Goal: Information Seeking & Learning: Learn about a topic

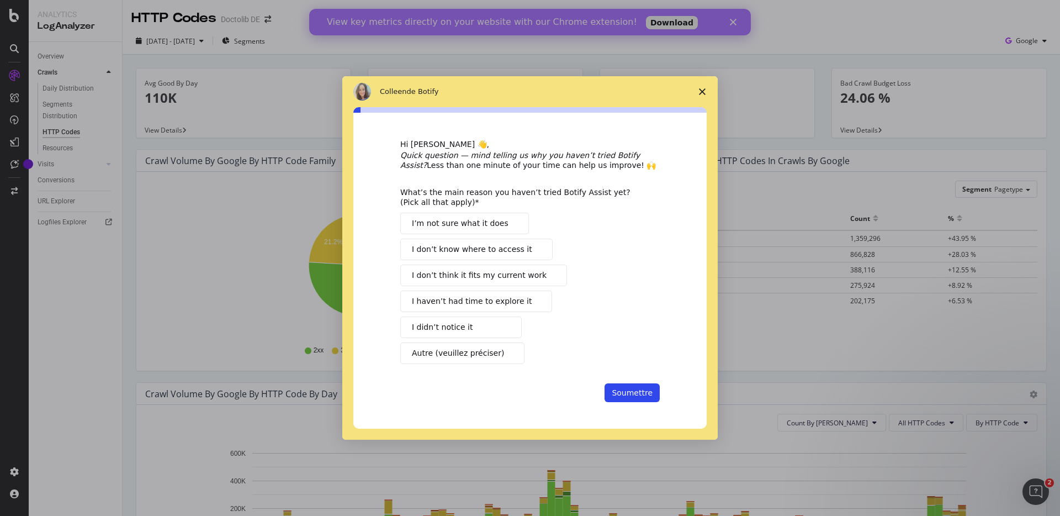
click at [698, 90] on span "Fermer l'enquête" at bounding box center [702, 91] width 31 height 31
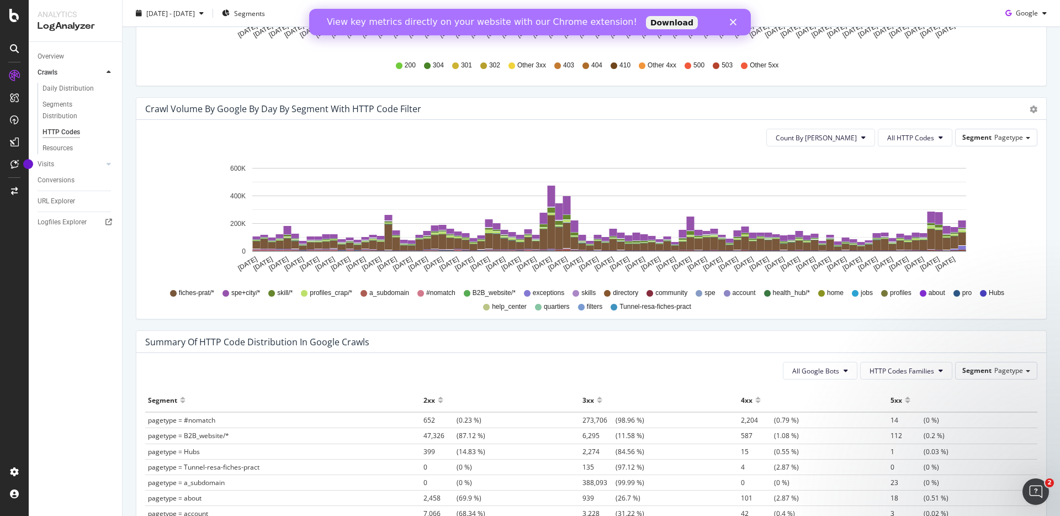
scroll to position [517, 0]
click at [963, 247] on rect "A chart." at bounding box center [963, 248] width 8 height 4
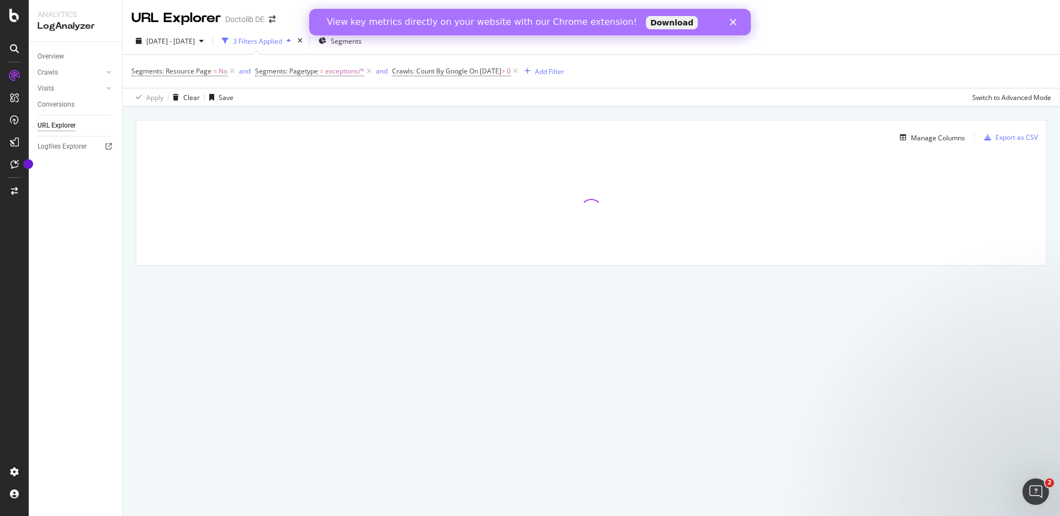
click at [733, 22] on polygon "Fermer" at bounding box center [733, 22] width 7 height 7
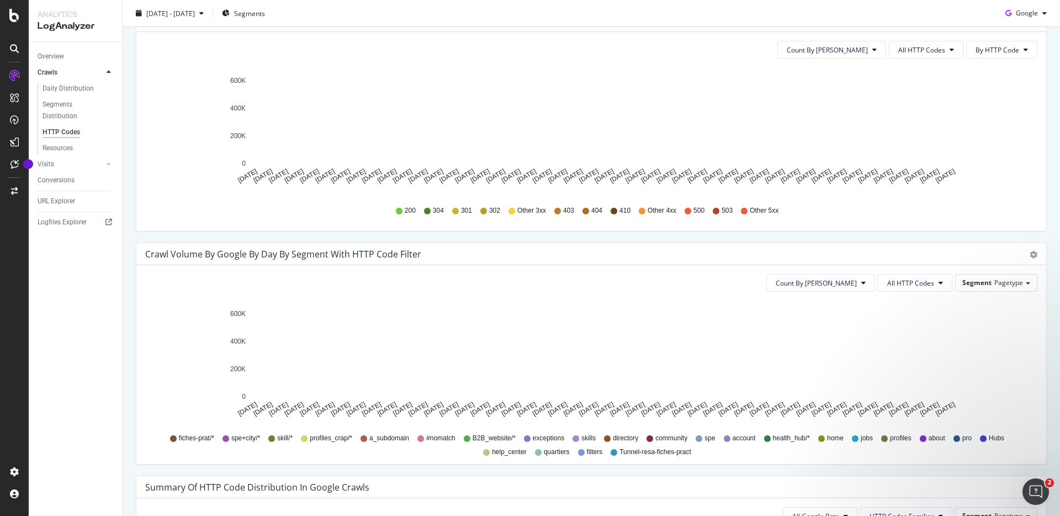
scroll to position [419, 0]
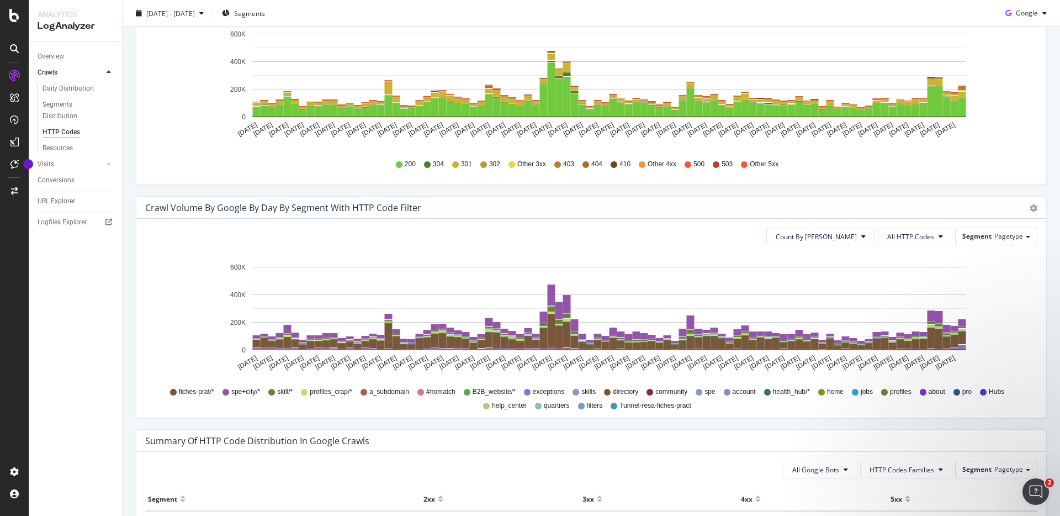
click at [548, 394] on span "exceptions" at bounding box center [548, 391] width 31 height 9
click at [1027, 238] on div "Segment Pagetype" at bounding box center [996, 236] width 81 height 16
click at [998, 284] on div "Advanced selector >" at bounding box center [988, 282] width 88 height 15
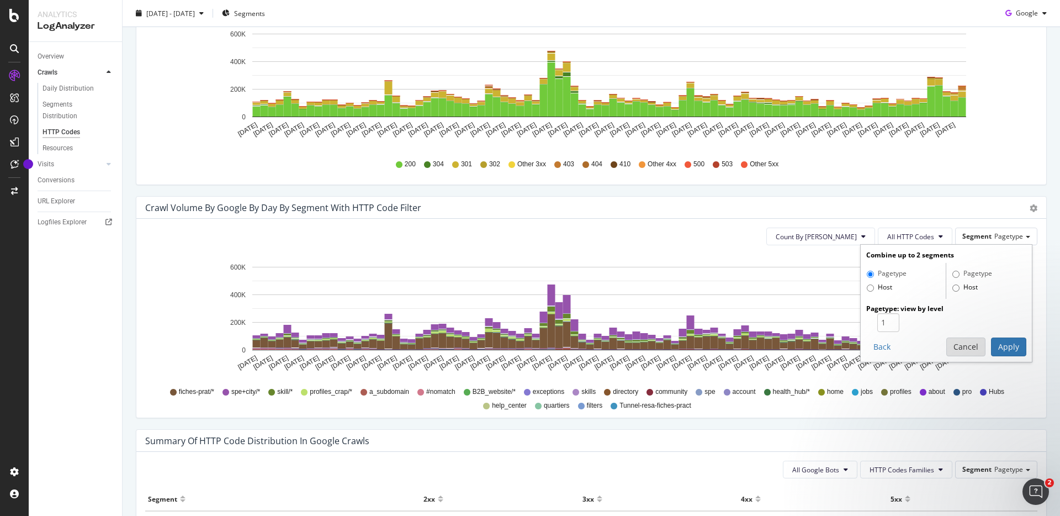
click at [965, 342] on button "Cancel" at bounding box center [965, 346] width 39 height 19
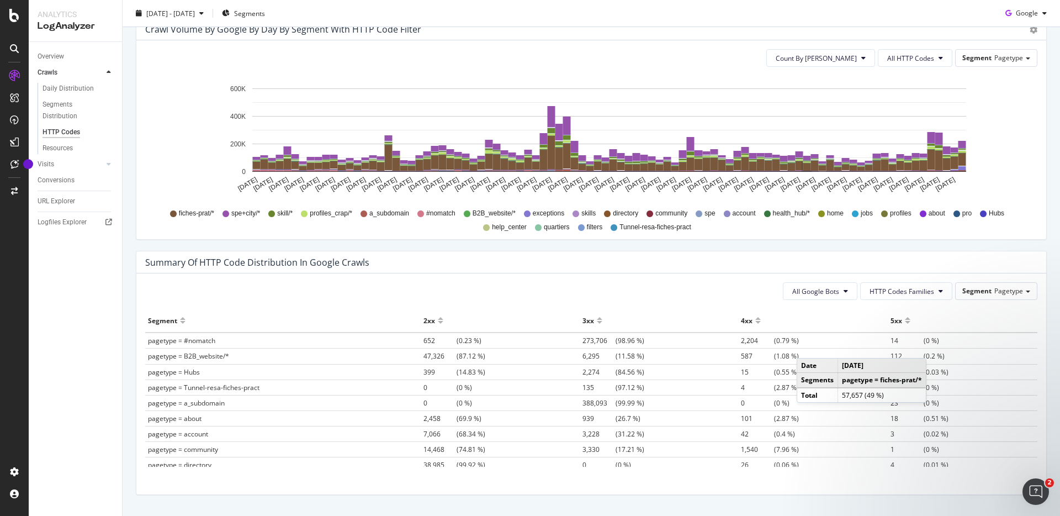
scroll to position [602, 0]
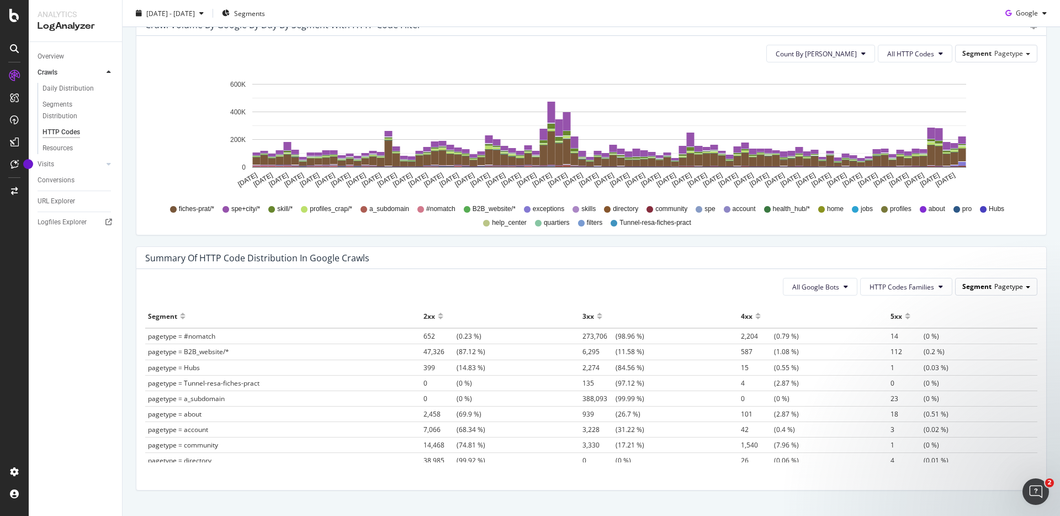
click at [1027, 284] on div "Segment Pagetype" at bounding box center [996, 286] width 81 height 16
click at [985, 336] on div "Advanced selector >" at bounding box center [988, 332] width 88 height 15
click at [967, 388] on button "Cancel" at bounding box center [965, 397] width 39 height 19
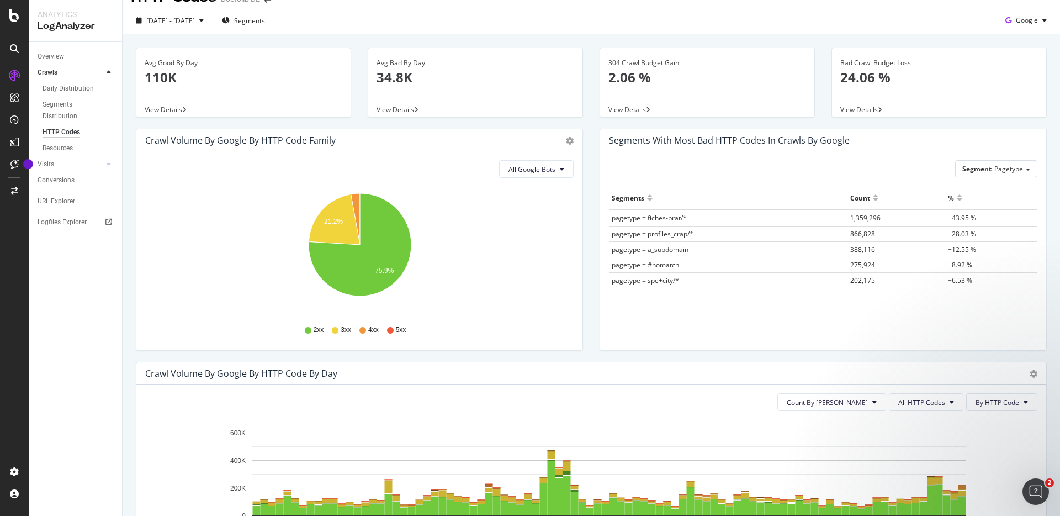
scroll to position [0, 0]
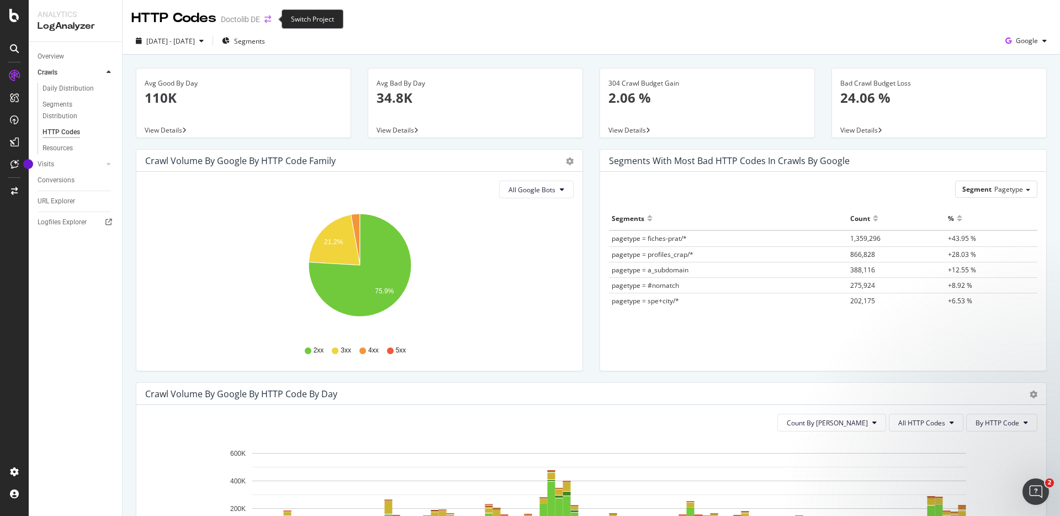
click at [268, 18] on icon "arrow-right-arrow-left" at bounding box center [268, 19] width 7 height 8
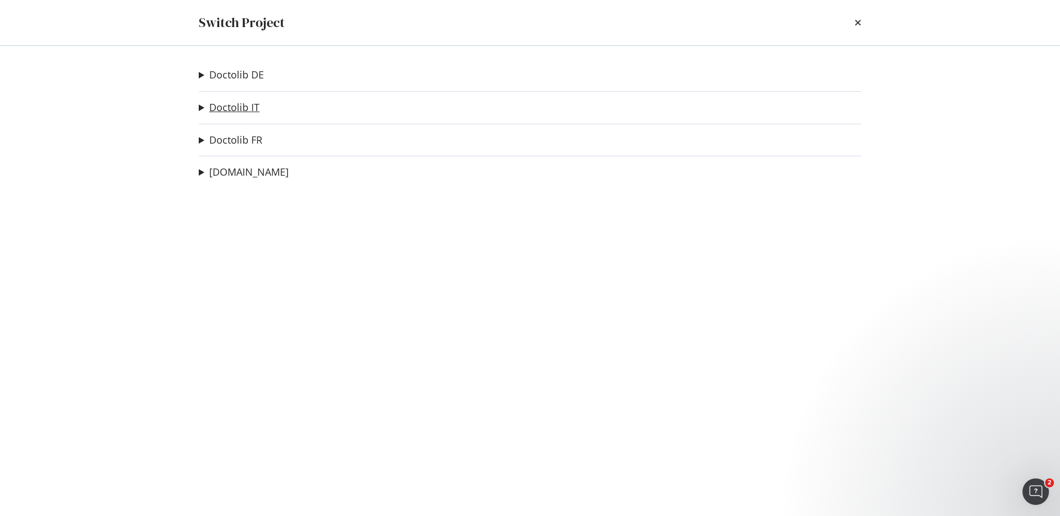
click at [242, 109] on link "Doctolib IT" at bounding box center [234, 108] width 50 height 12
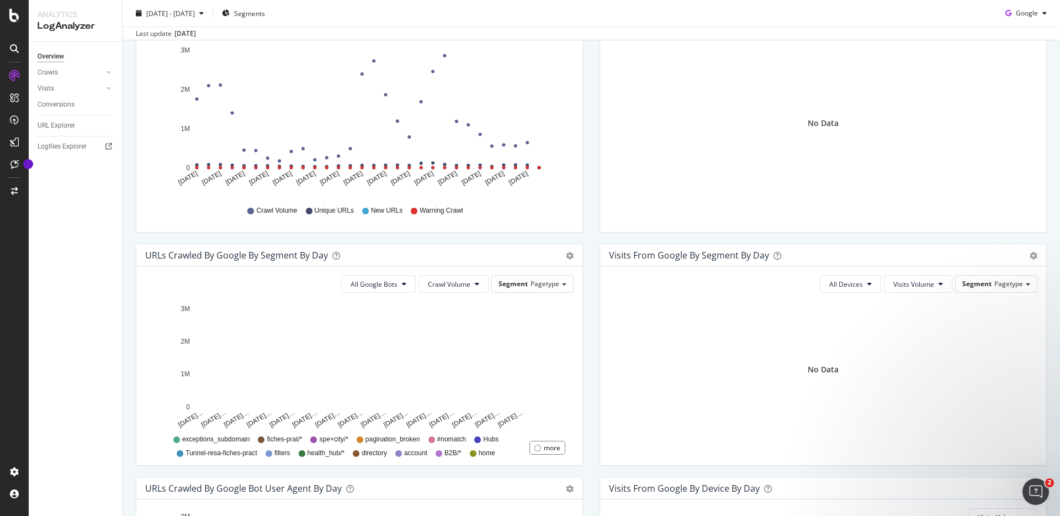
scroll to position [198, 0]
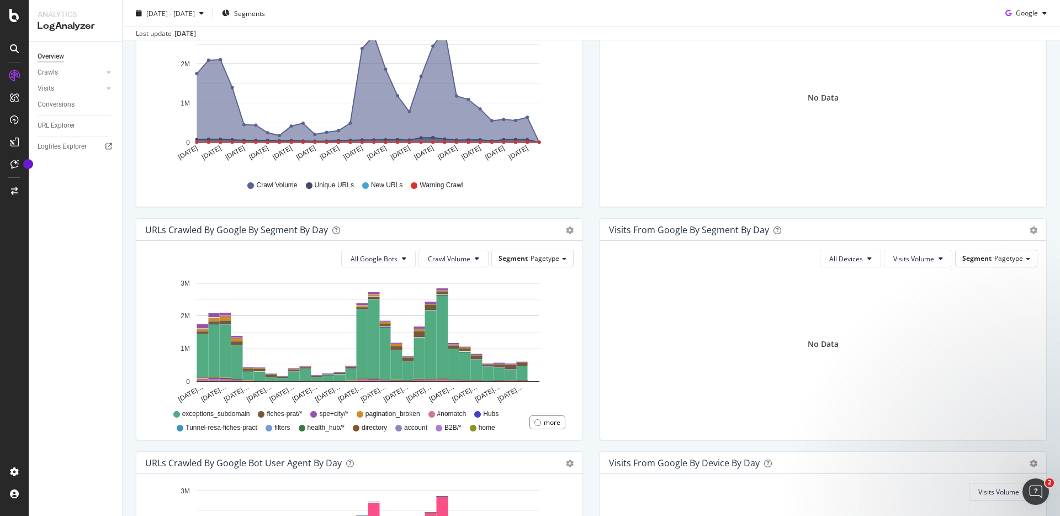
click at [129, 419] on div "URLs Crawled by Google By Segment By Day Timeline (by Value) Table All Google B…" at bounding box center [360, 334] width 464 height 233
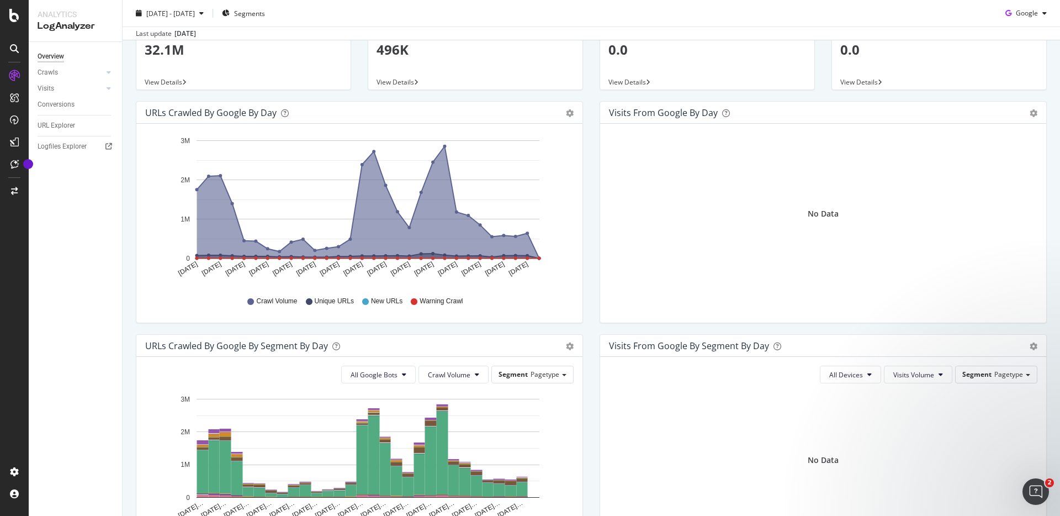
scroll to position [0, 0]
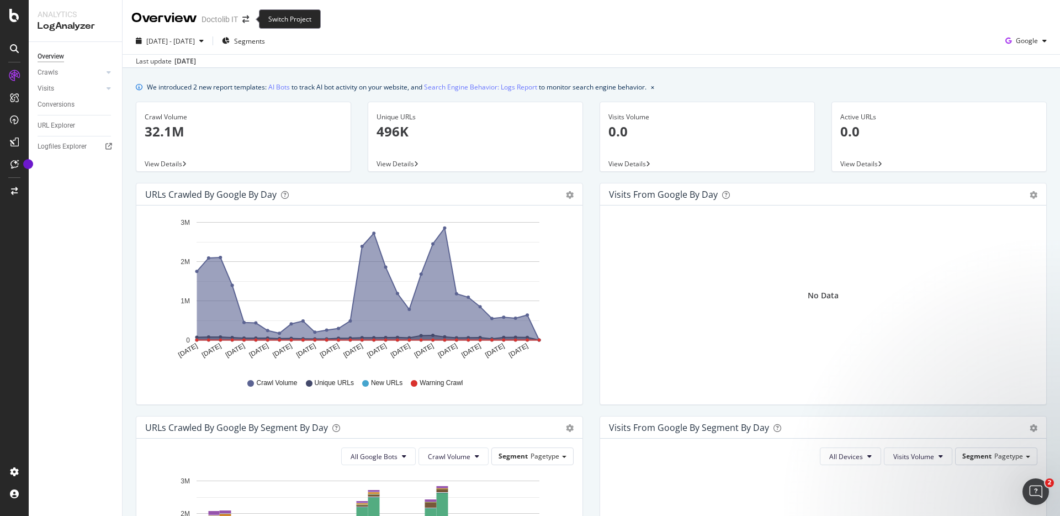
click at [251, 18] on span at bounding box center [245, 19] width 15 height 8
click at [244, 19] on icon "arrow-right-arrow-left" at bounding box center [245, 19] width 7 height 8
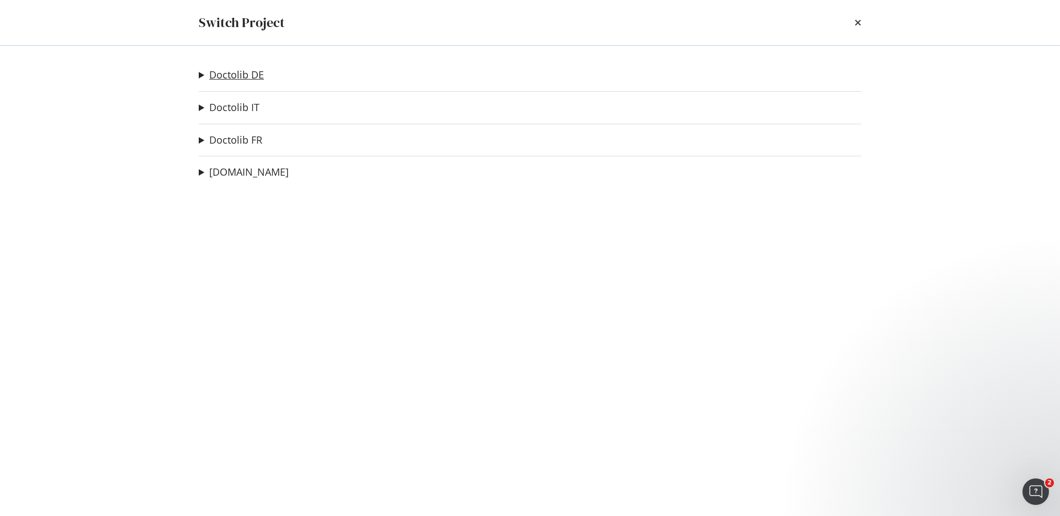
click at [242, 80] on link "Doctolib DE" at bounding box center [236, 75] width 55 height 12
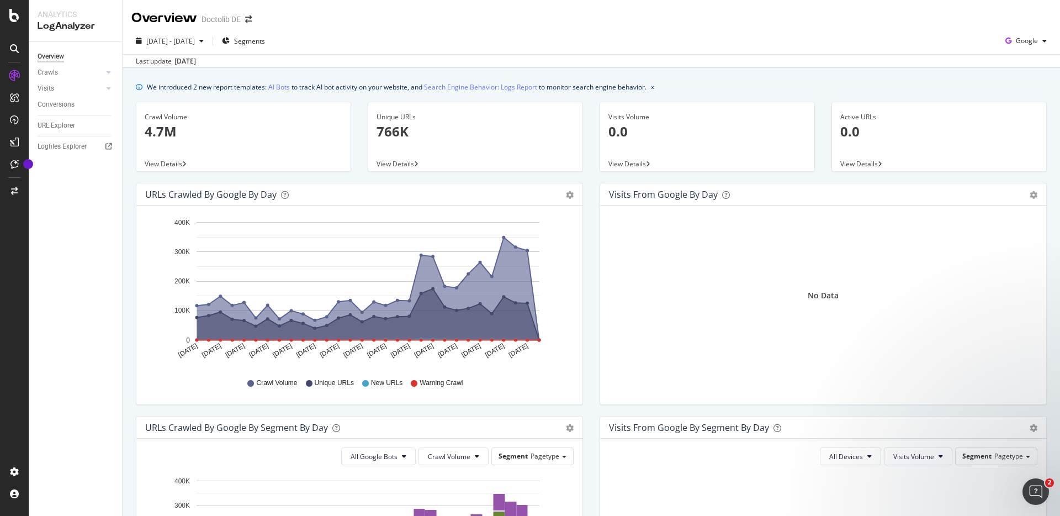
click at [258, 23] on div "Overview Doctolib DE" at bounding box center [196, 18] width 131 height 19
click at [252, 20] on icon "arrow-right-arrow-left" at bounding box center [248, 19] width 7 height 8
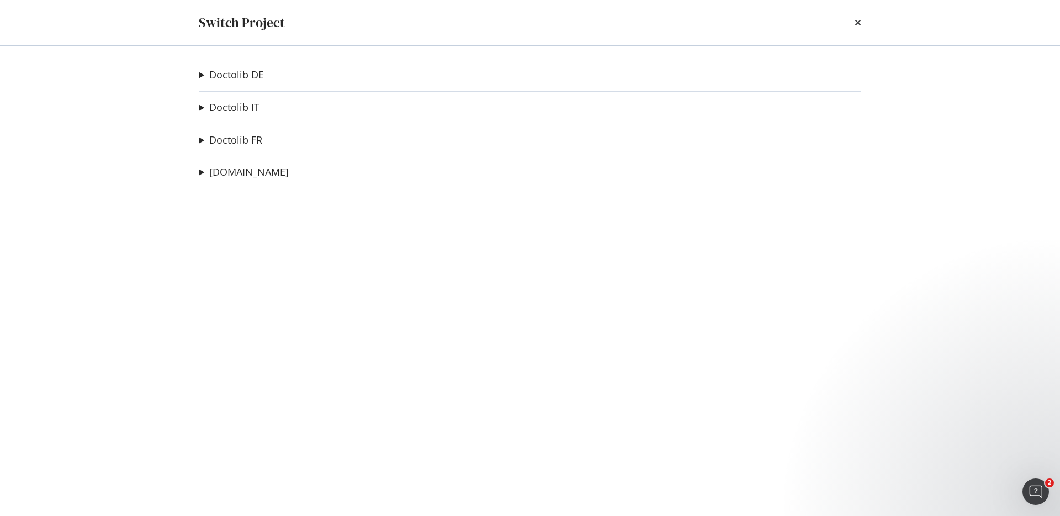
click at [241, 107] on link "Doctolib IT" at bounding box center [234, 108] width 50 height 12
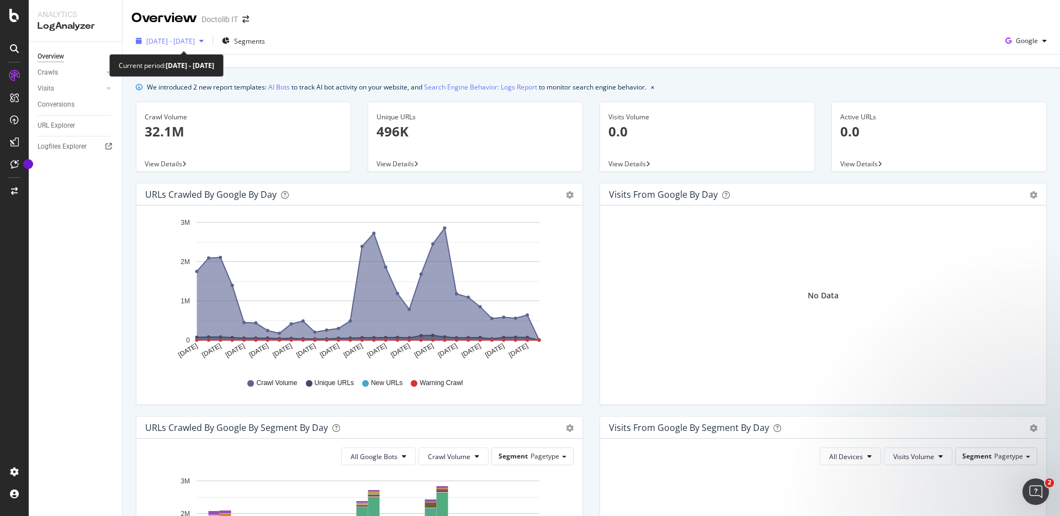
click at [208, 39] on div "button" at bounding box center [201, 41] width 13 height 7
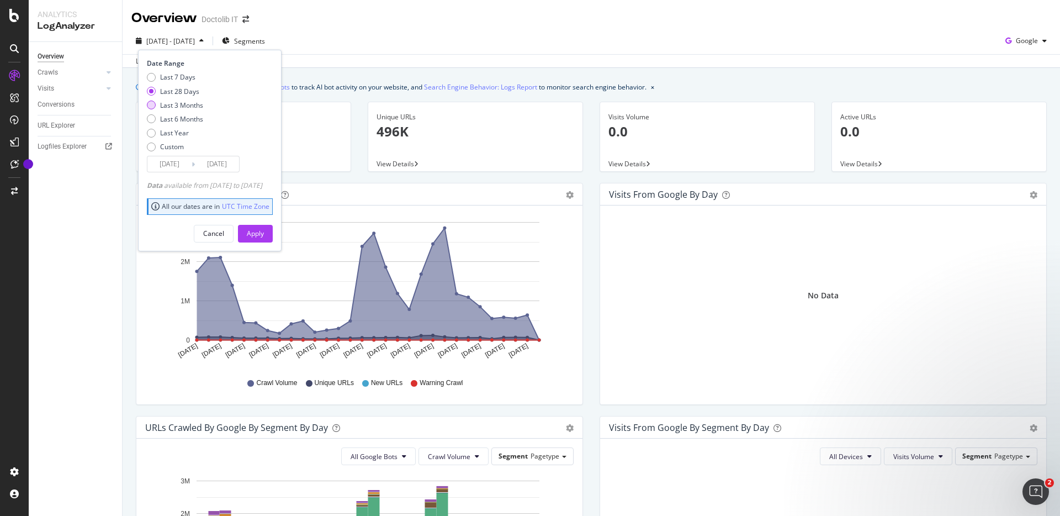
click at [170, 102] on div "Last 3 Months" at bounding box center [181, 104] width 43 height 9
type input "[DATE]"
click at [264, 229] on div "Apply" at bounding box center [255, 233] width 17 height 9
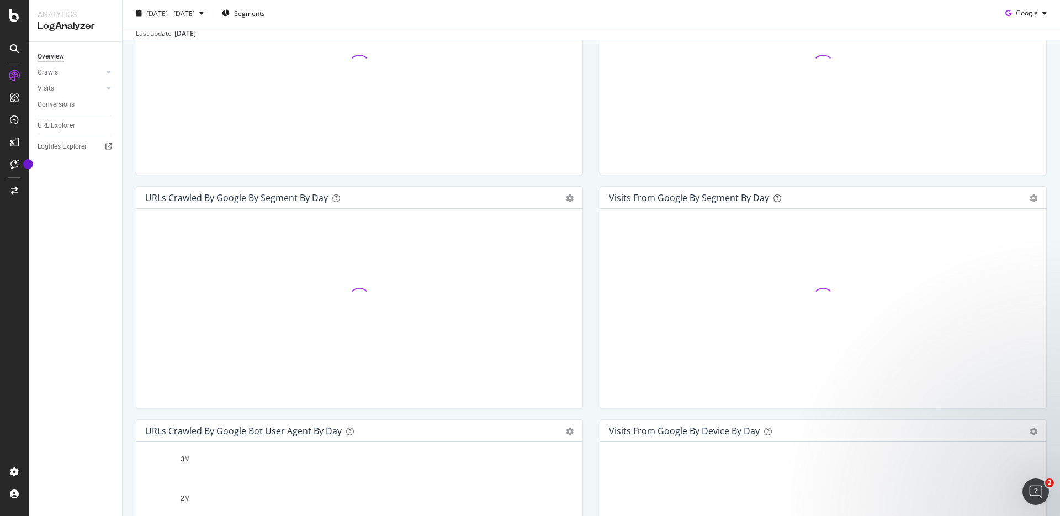
scroll to position [230, 0]
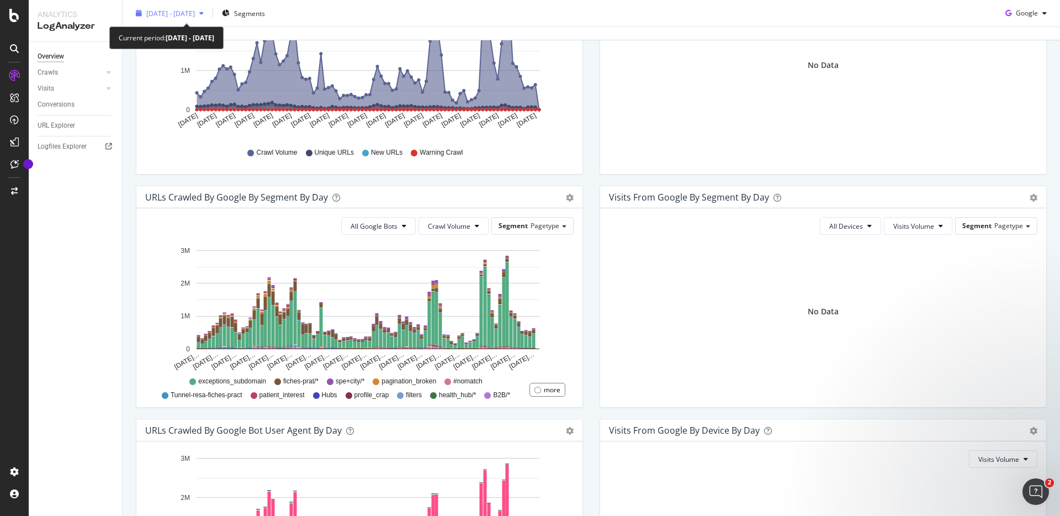
click at [204, 13] on icon "button" at bounding box center [201, 13] width 4 height 7
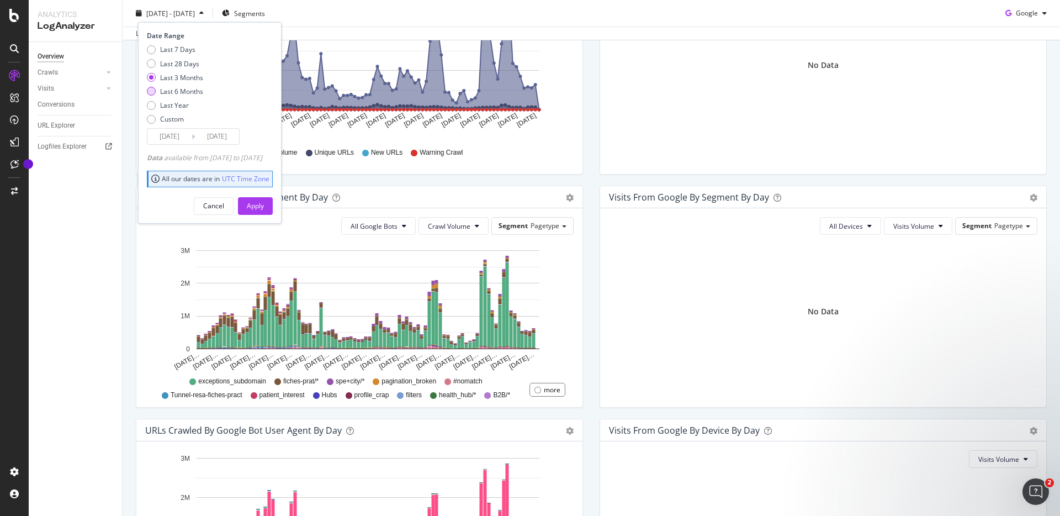
click at [165, 89] on div "Last 6 Months" at bounding box center [181, 91] width 43 height 9
type input "[DATE]"
click at [264, 207] on div "Apply" at bounding box center [255, 205] width 17 height 9
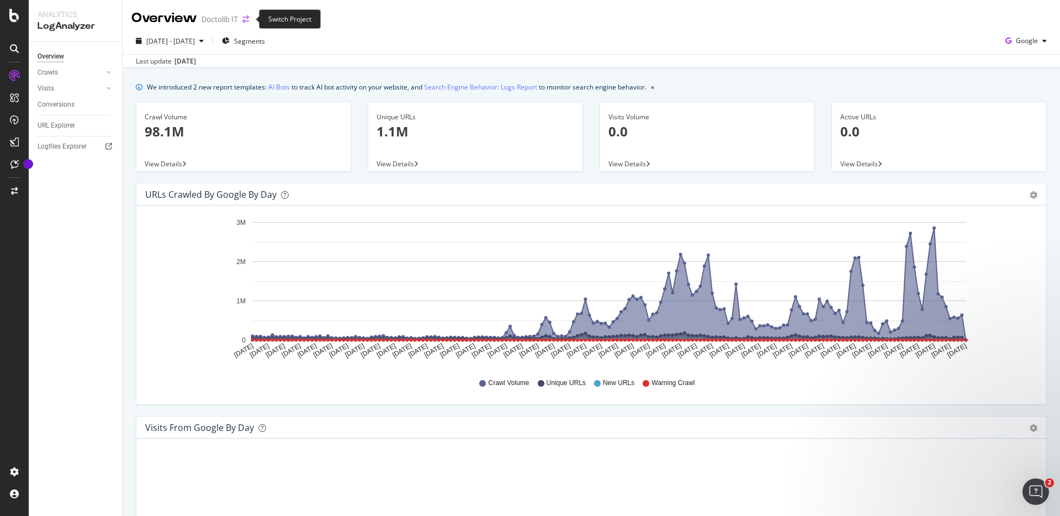
click at [248, 22] on icon "arrow-right-arrow-left" at bounding box center [245, 19] width 7 height 8
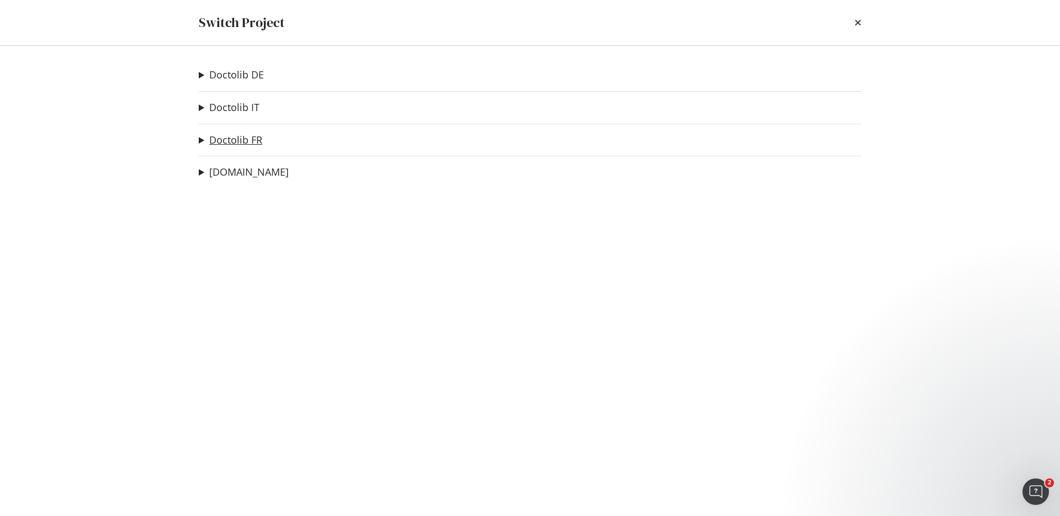
click at [246, 139] on link "Doctolib FR" at bounding box center [235, 140] width 53 height 12
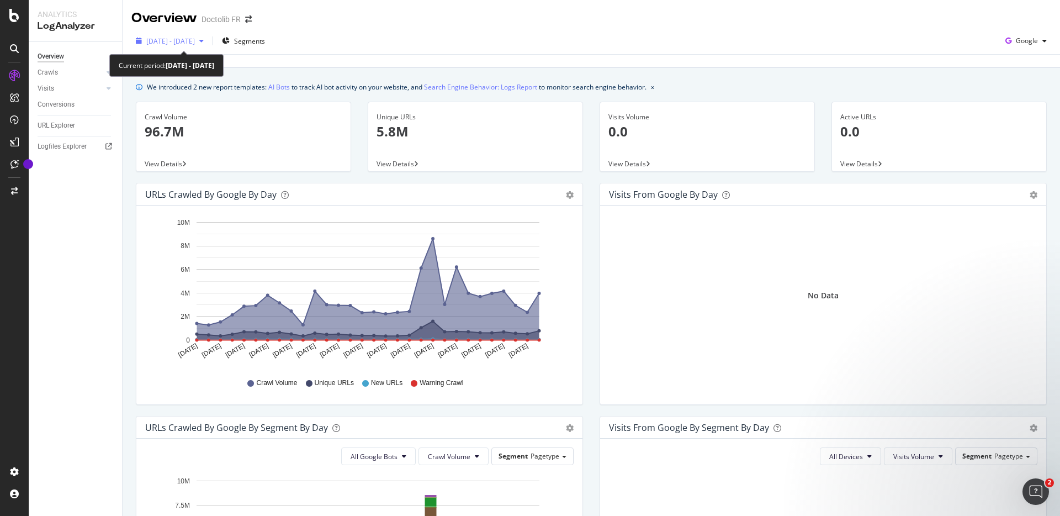
click at [208, 41] on div "button" at bounding box center [201, 41] width 13 height 7
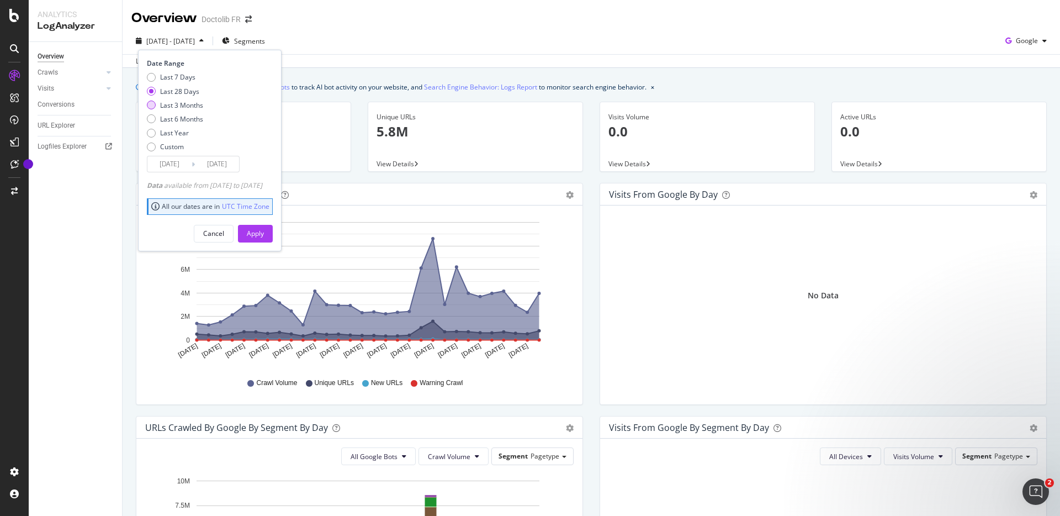
click at [176, 107] on div "Last 3 Months" at bounding box center [181, 104] width 43 height 9
type input "[DATE]"
click at [264, 231] on div "Apply" at bounding box center [255, 233] width 17 height 9
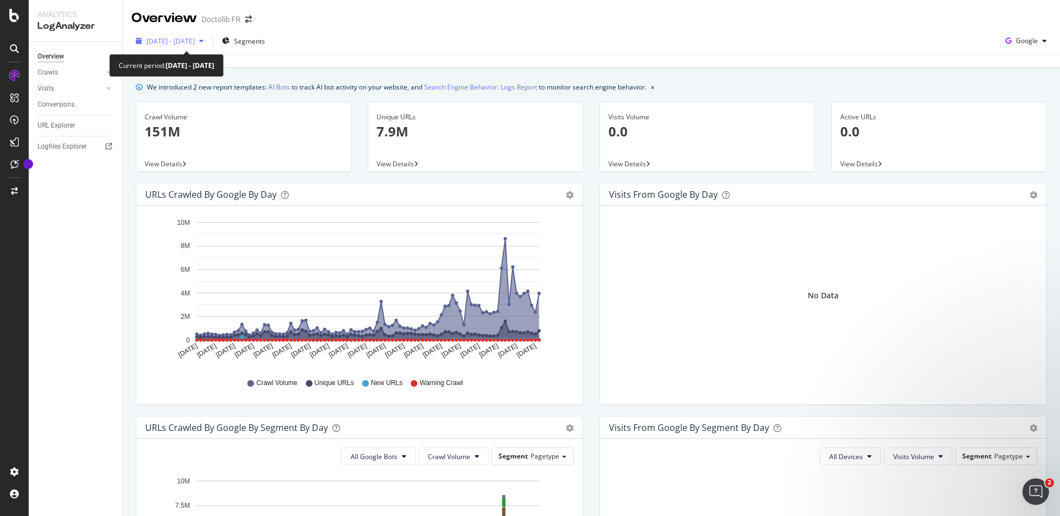
click at [204, 44] on icon "button" at bounding box center [201, 41] width 4 height 7
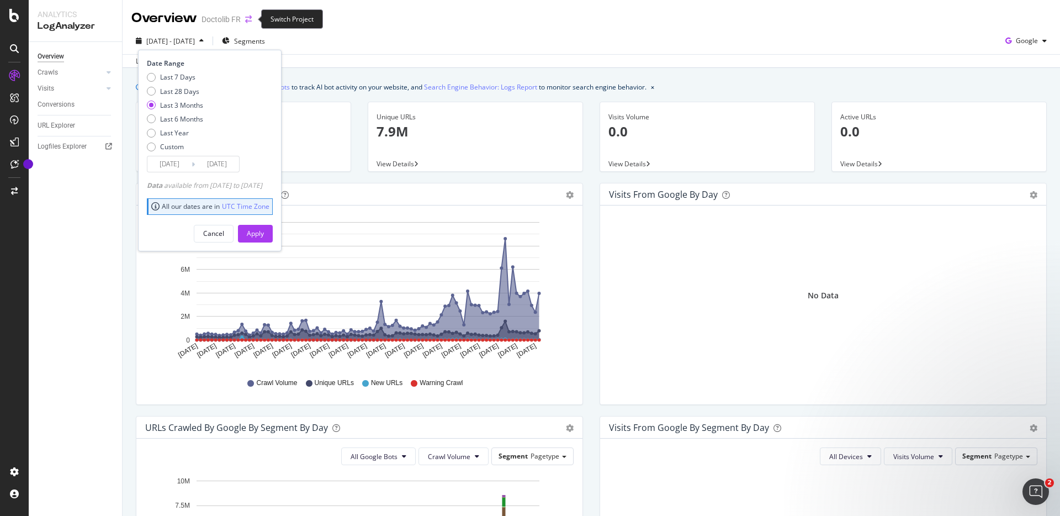
click at [250, 22] on icon "arrow-right-arrow-left" at bounding box center [248, 19] width 7 height 8
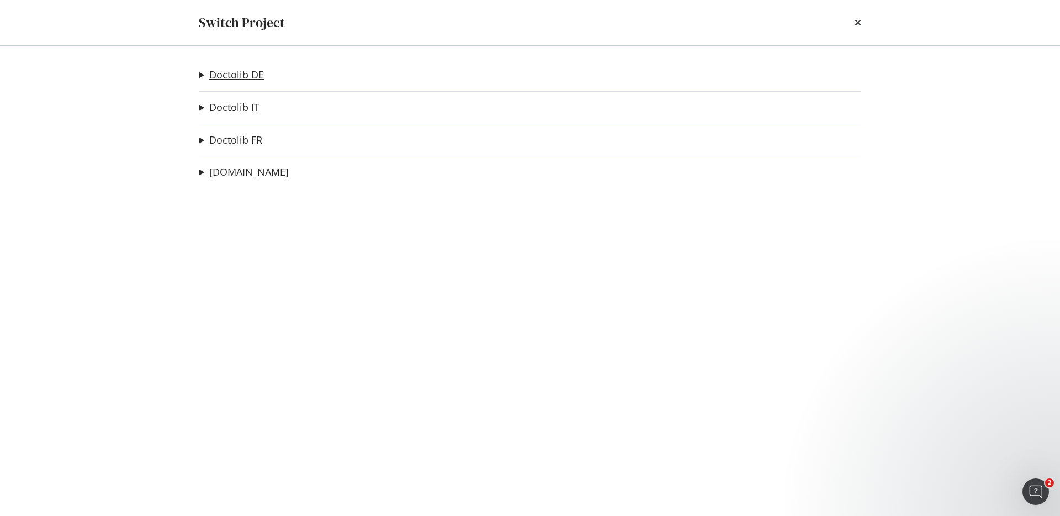
click at [240, 69] on link "Doctolib DE" at bounding box center [236, 75] width 55 height 12
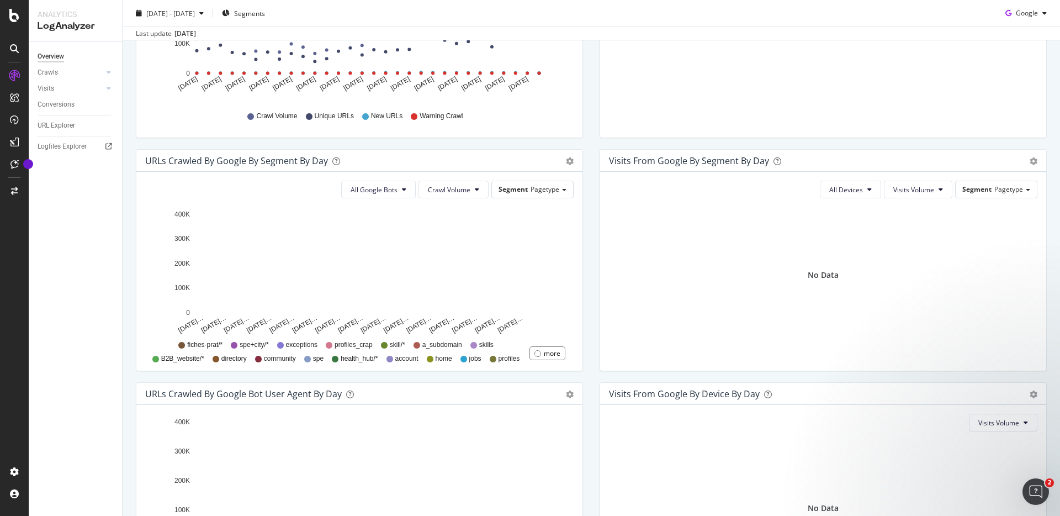
scroll to position [265, 0]
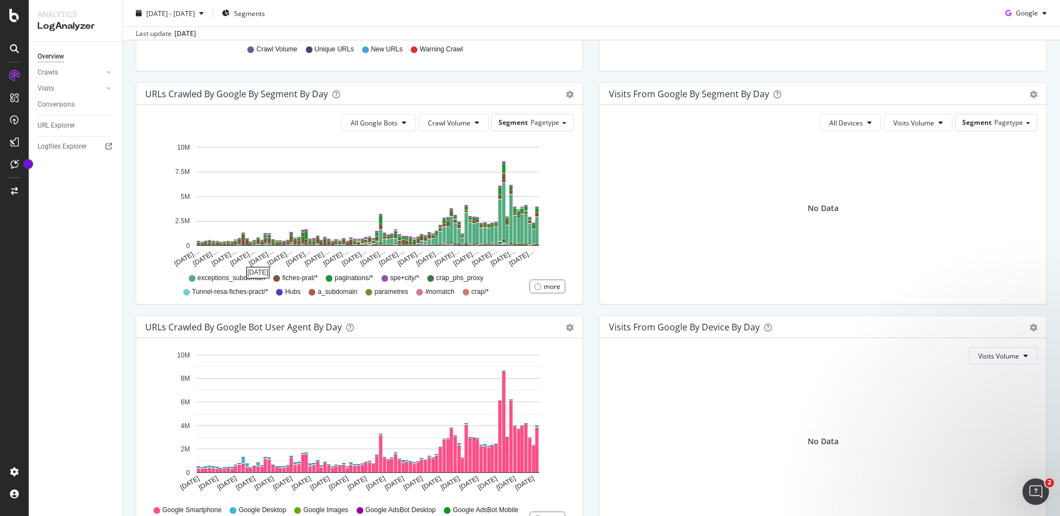
scroll to position [325, 0]
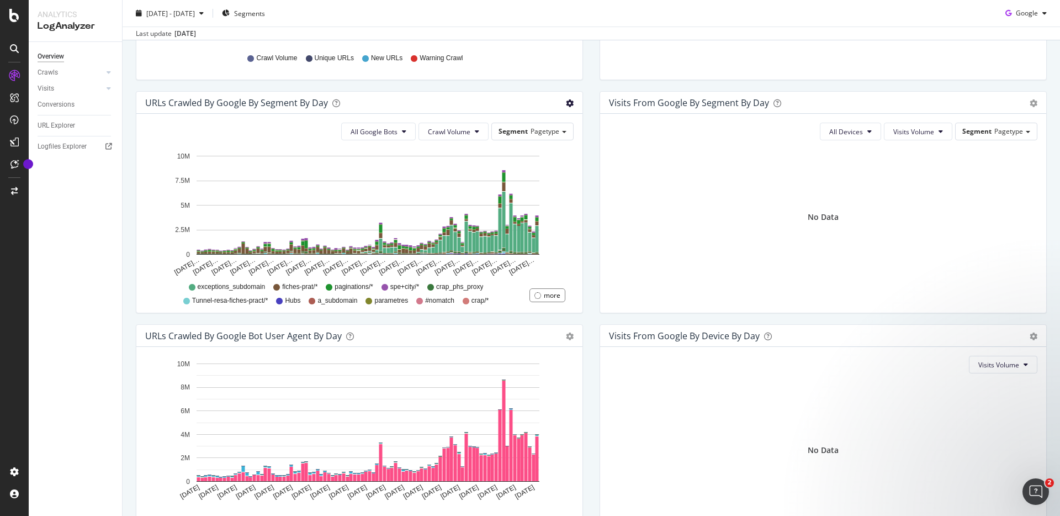
click at [571, 102] on icon "gear" at bounding box center [570, 103] width 8 height 8
click at [593, 232] on div "Visits from Google By Segment By Day Timeline (by Value) Table All Devices Visi…" at bounding box center [823, 207] width 464 height 233
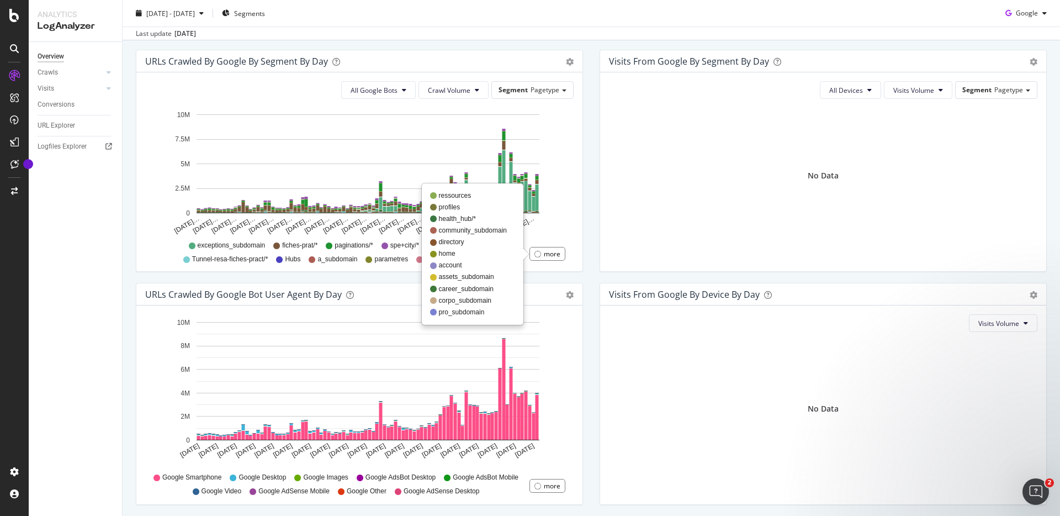
click at [553, 257] on div "more" at bounding box center [552, 253] width 17 height 9
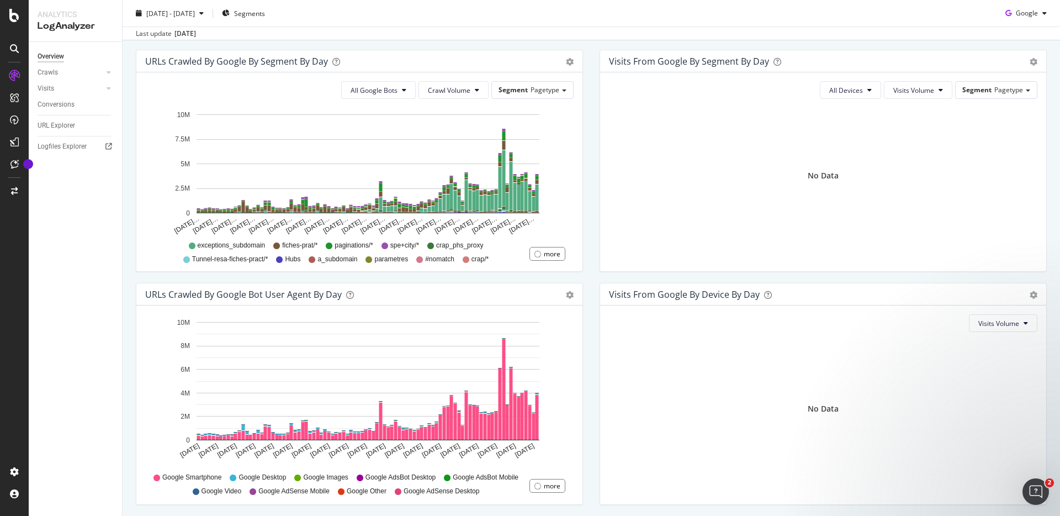
click at [578, 242] on div "All Google Bots Crawl Volume Segment Pagetype Hold CMD (⌘) while clicking to fi…" at bounding box center [359, 171] width 446 height 199
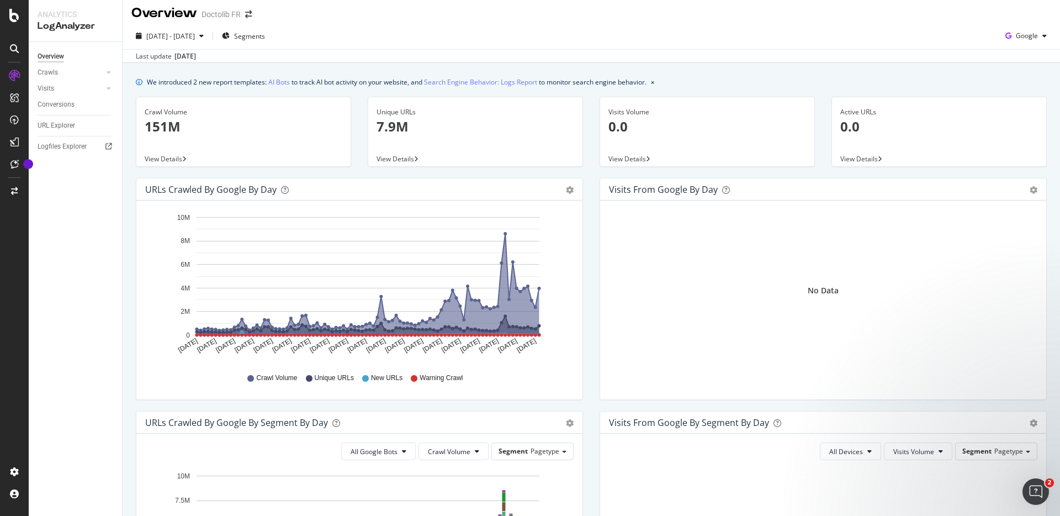
scroll to position [0, 0]
